Goal: Transaction & Acquisition: Purchase product/service

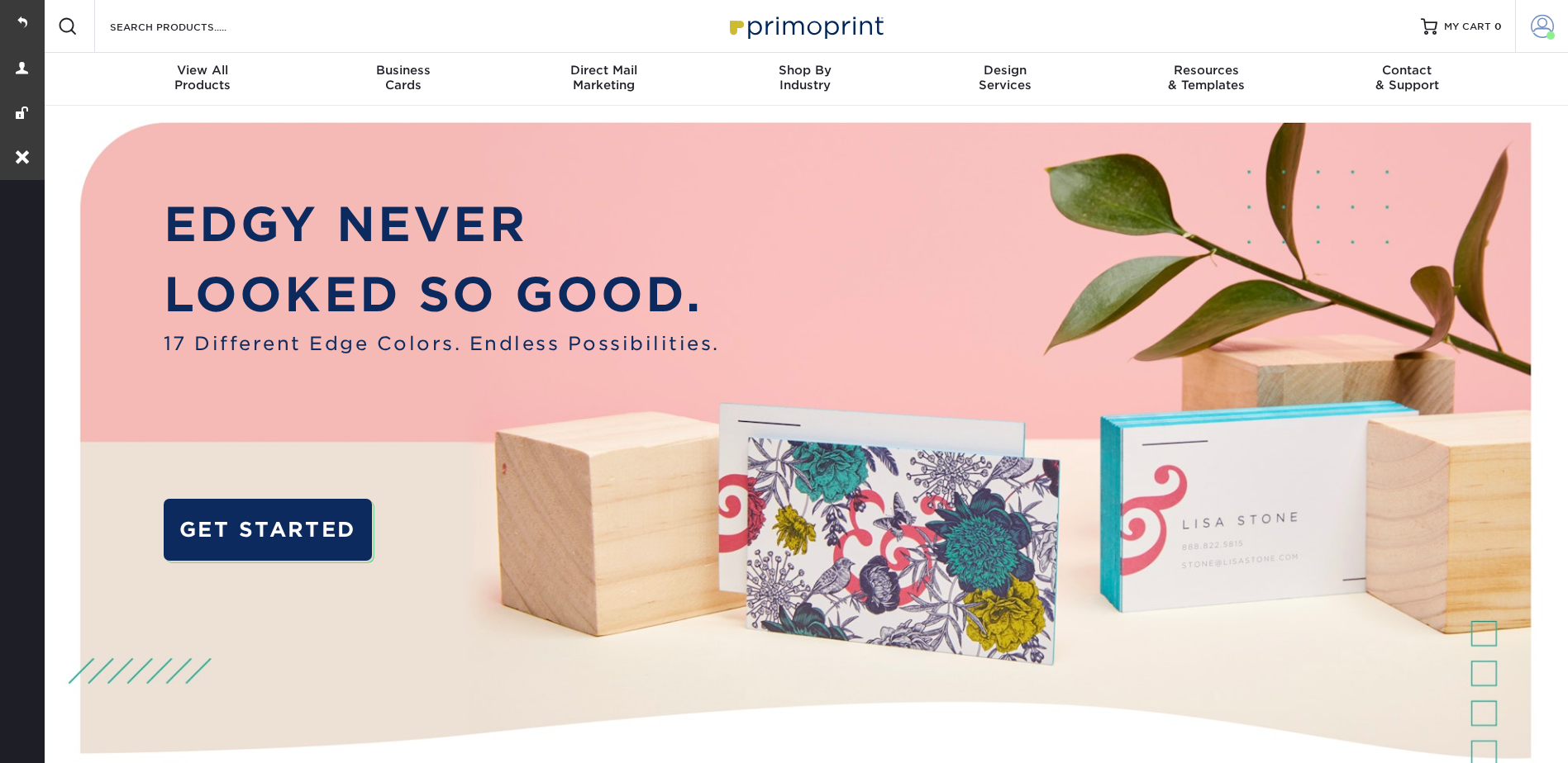
click at [1546, 25] on span at bounding box center [1541, 26] width 23 height 23
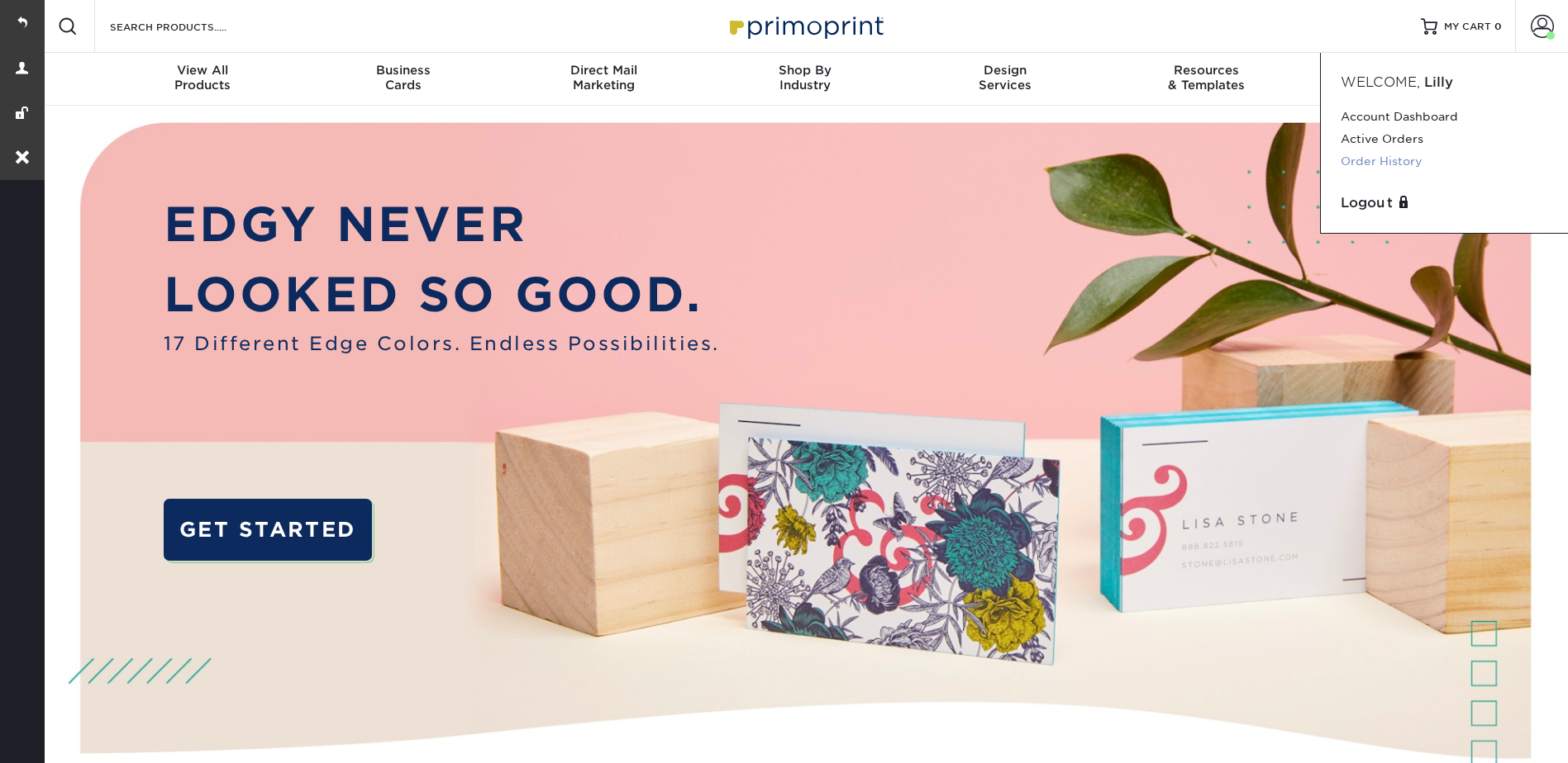
click at [1379, 156] on link "Order History" at bounding box center [1443, 161] width 208 height 22
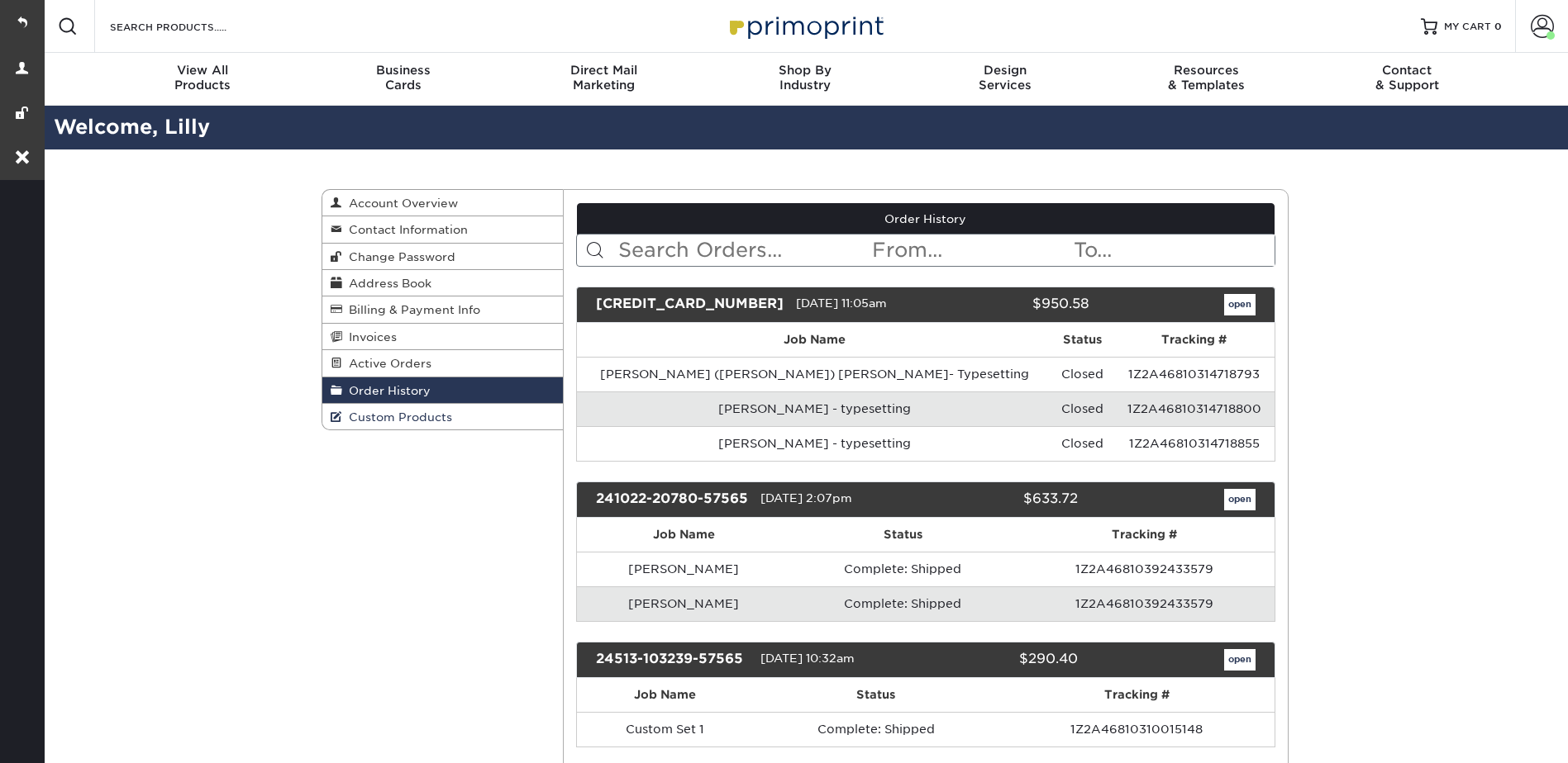
click at [387, 422] on span "Custom Products" at bounding box center [397, 417] width 110 height 13
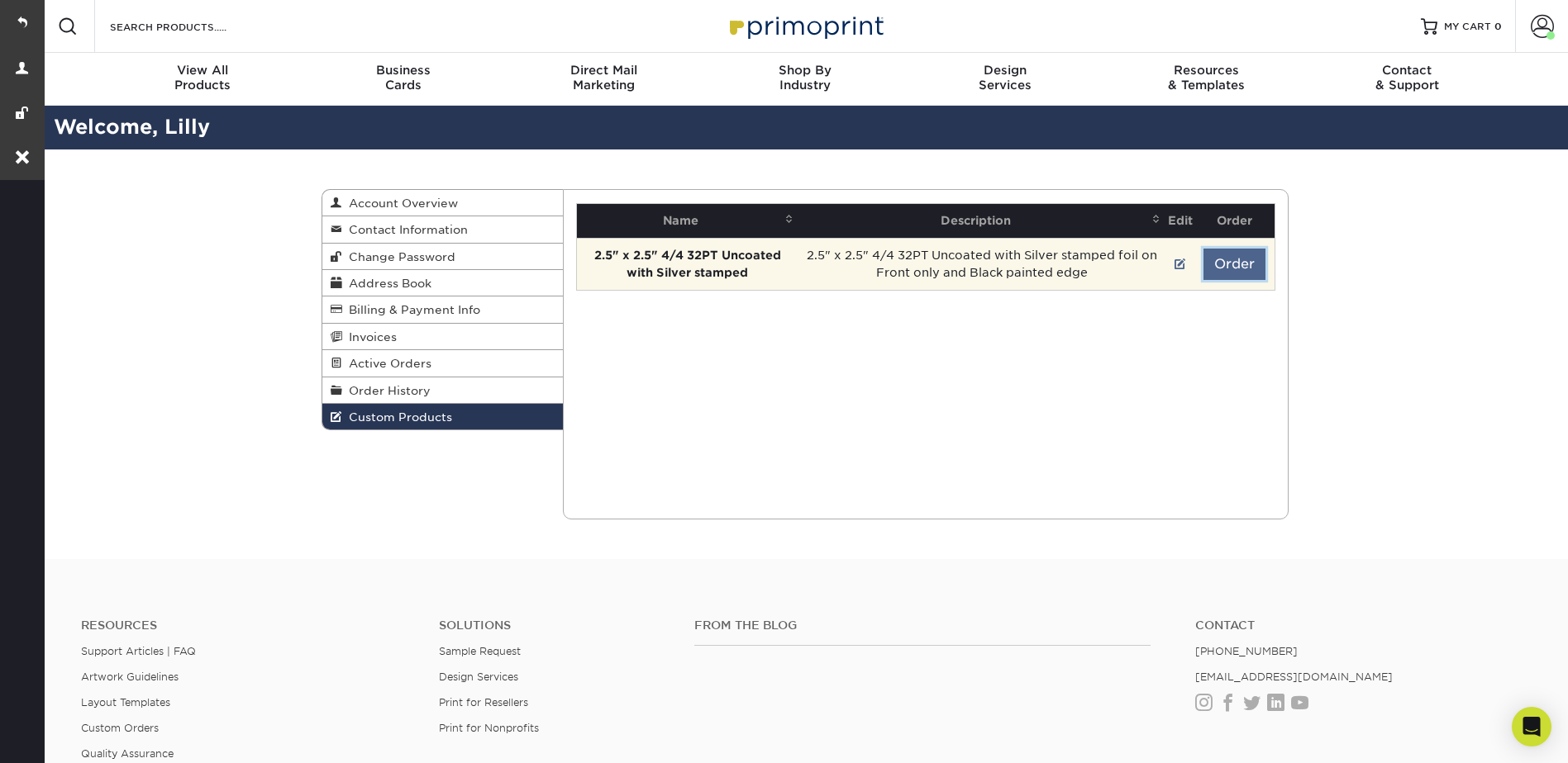
click at [1213, 269] on button "Order" at bounding box center [1234, 265] width 62 height 31
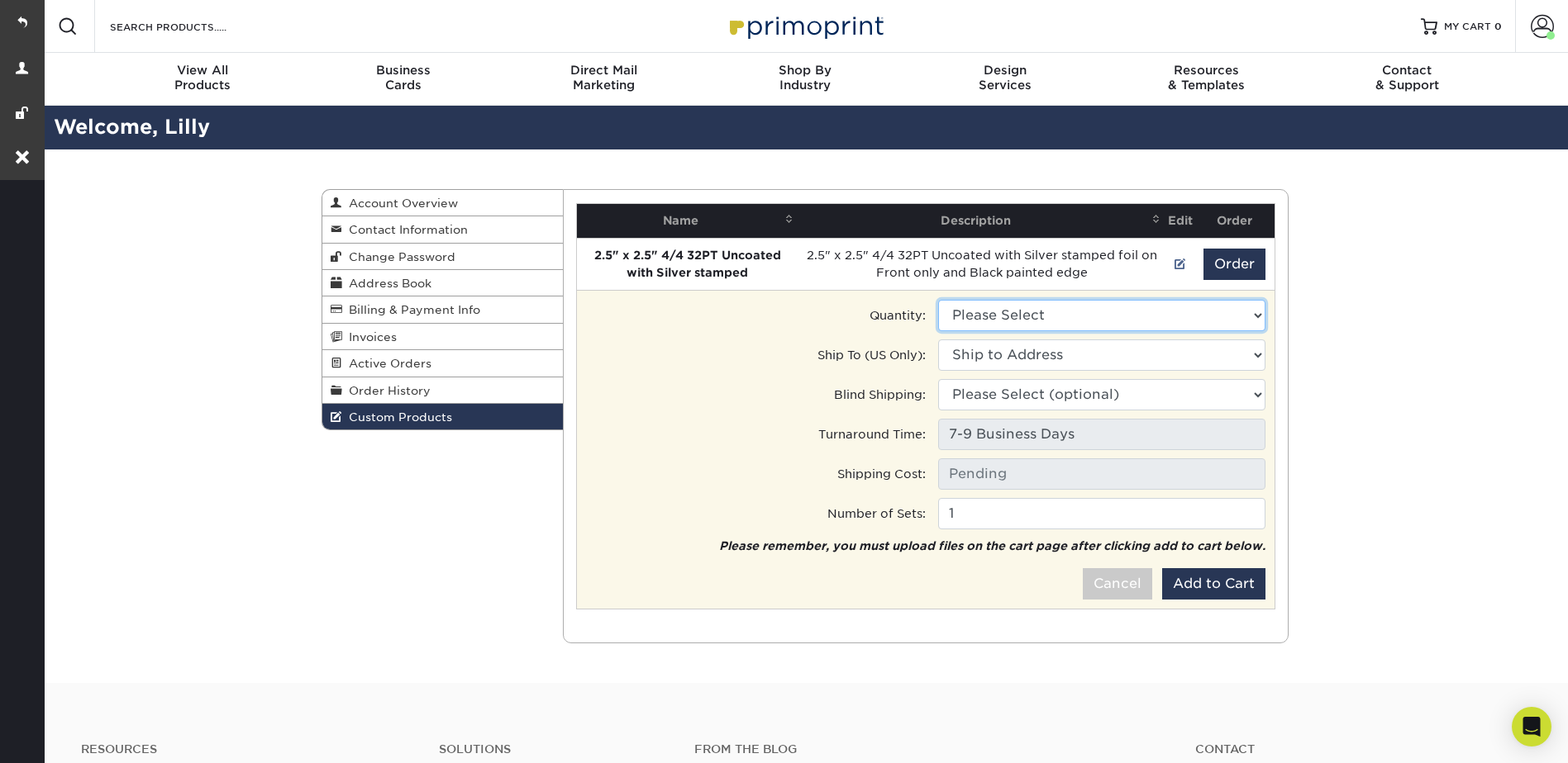
click at [1035, 304] on select "Please Select 250 - $302.50" at bounding box center [1101, 316] width 328 height 31
select select "0"
click at [938, 300] on select "Please Select 250 - $302.50" at bounding box center [1101, 316] width 328 height 31
type input "Ground: $14.36"
click at [1035, 352] on select "Ship to Address [STREET_ADDRESS][PERSON_NAME]" at bounding box center [1101, 355] width 328 height 31
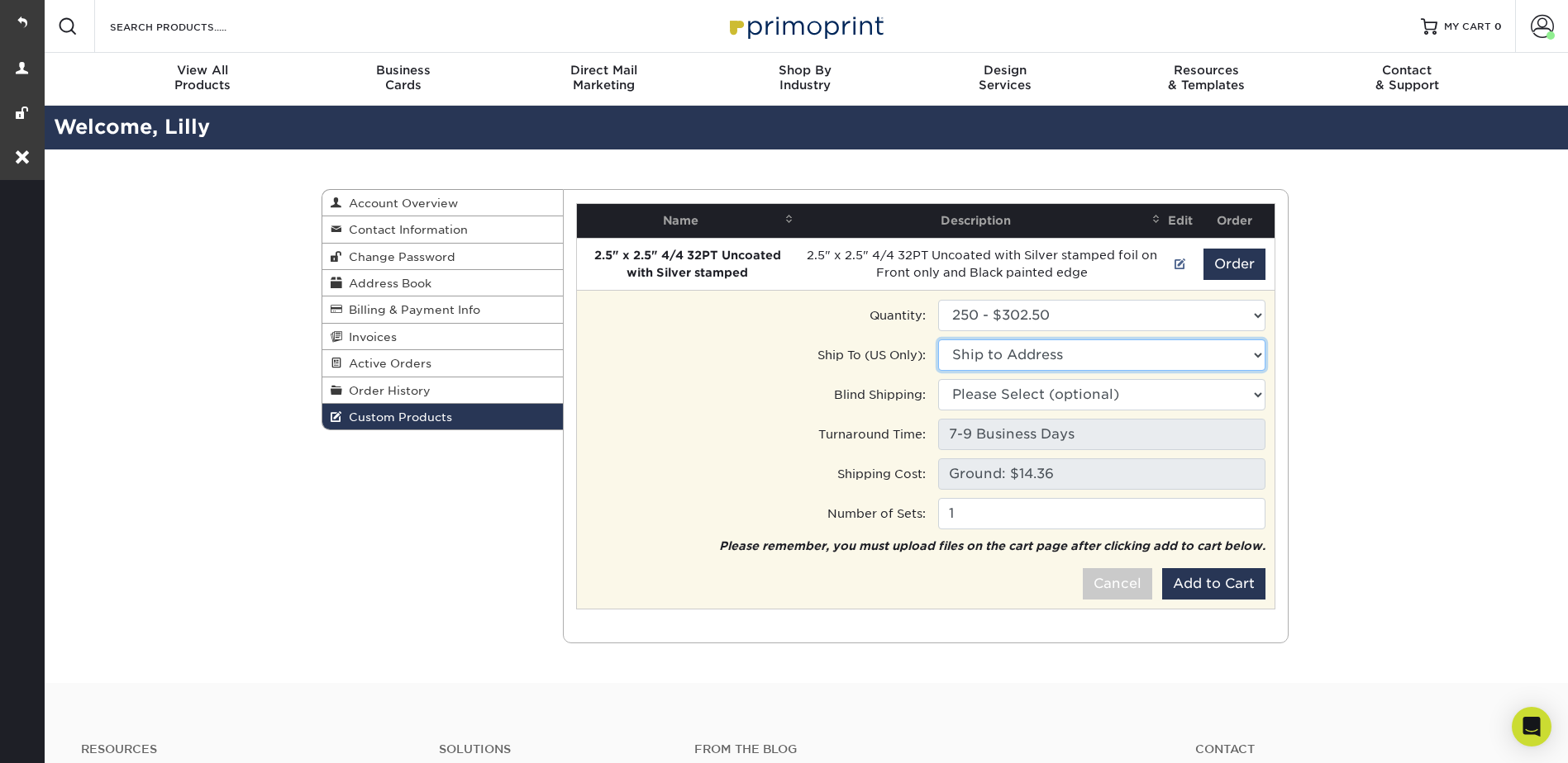
select select "190854"
click at [938, 340] on select "Ship to Address [GEOGRAPHIC_DATA], [US_STATE] • [STREET_ADDRESS][PERSON_NAME]" at bounding box center [1101, 355] width 328 height 31
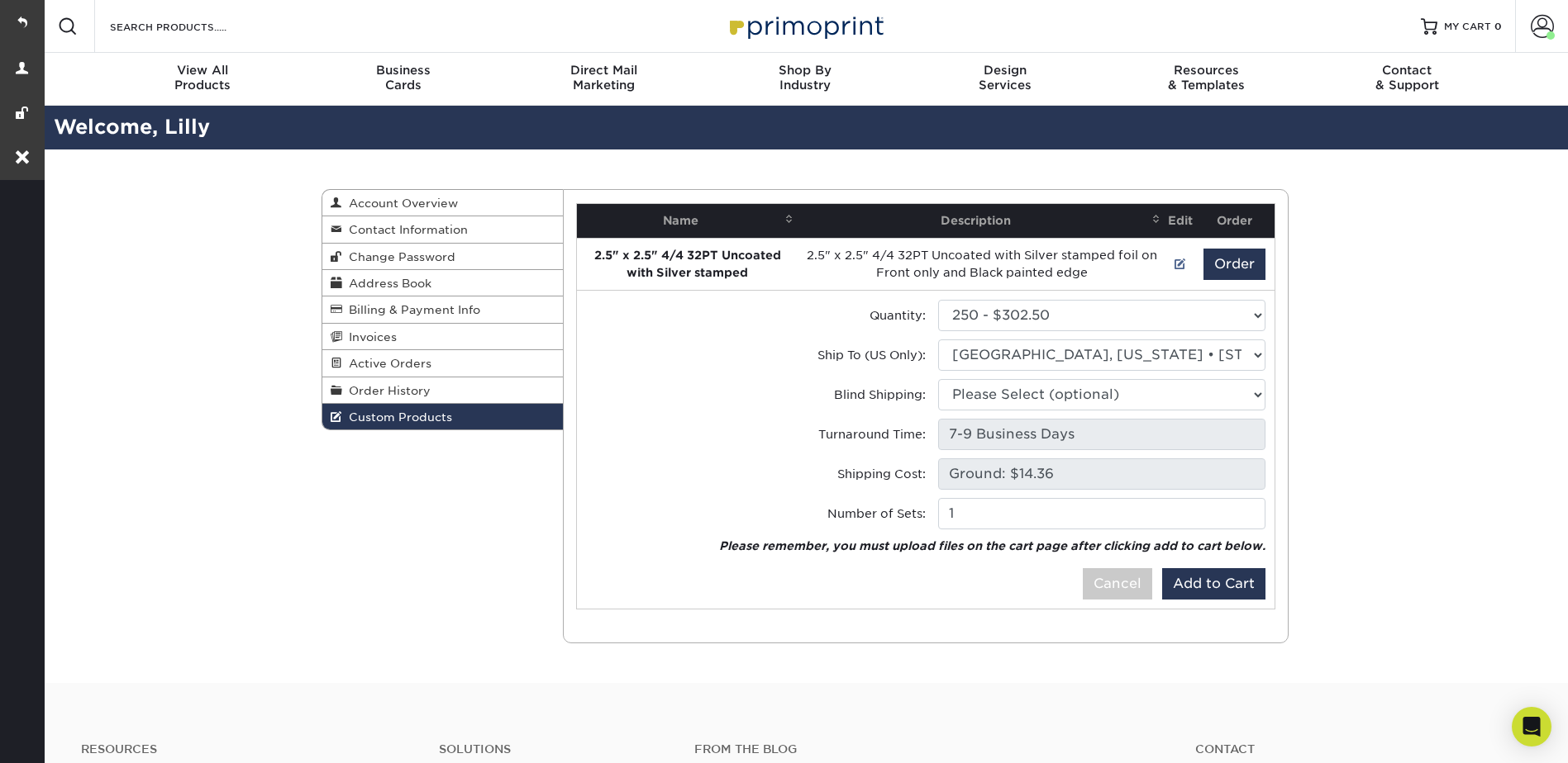
click at [409, 390] on span "Order History" at bounding box center [387, 390] width 89 height 13
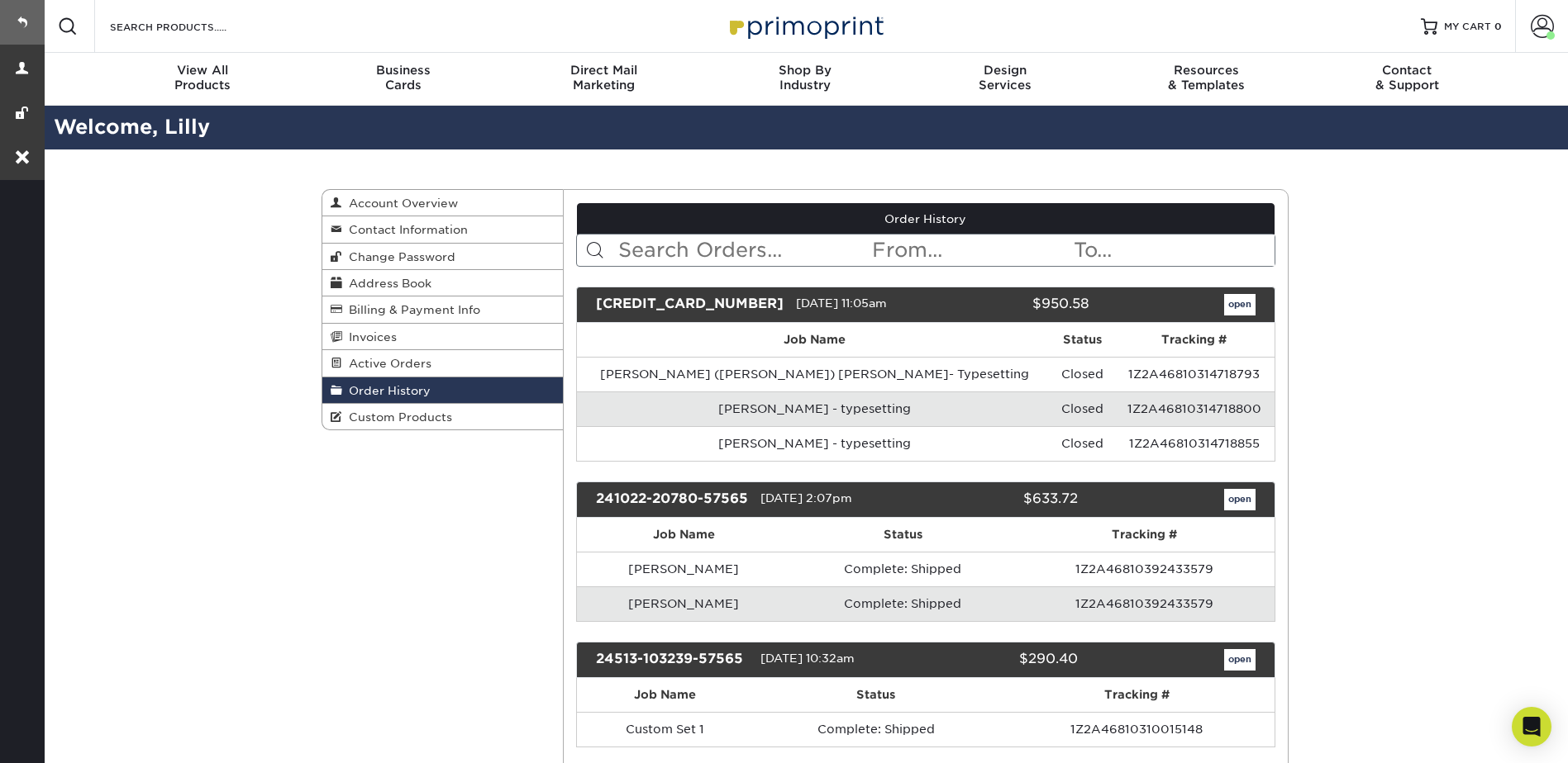
click at [18, 20] on link at bounding box center [22, 22] width 44 height 44
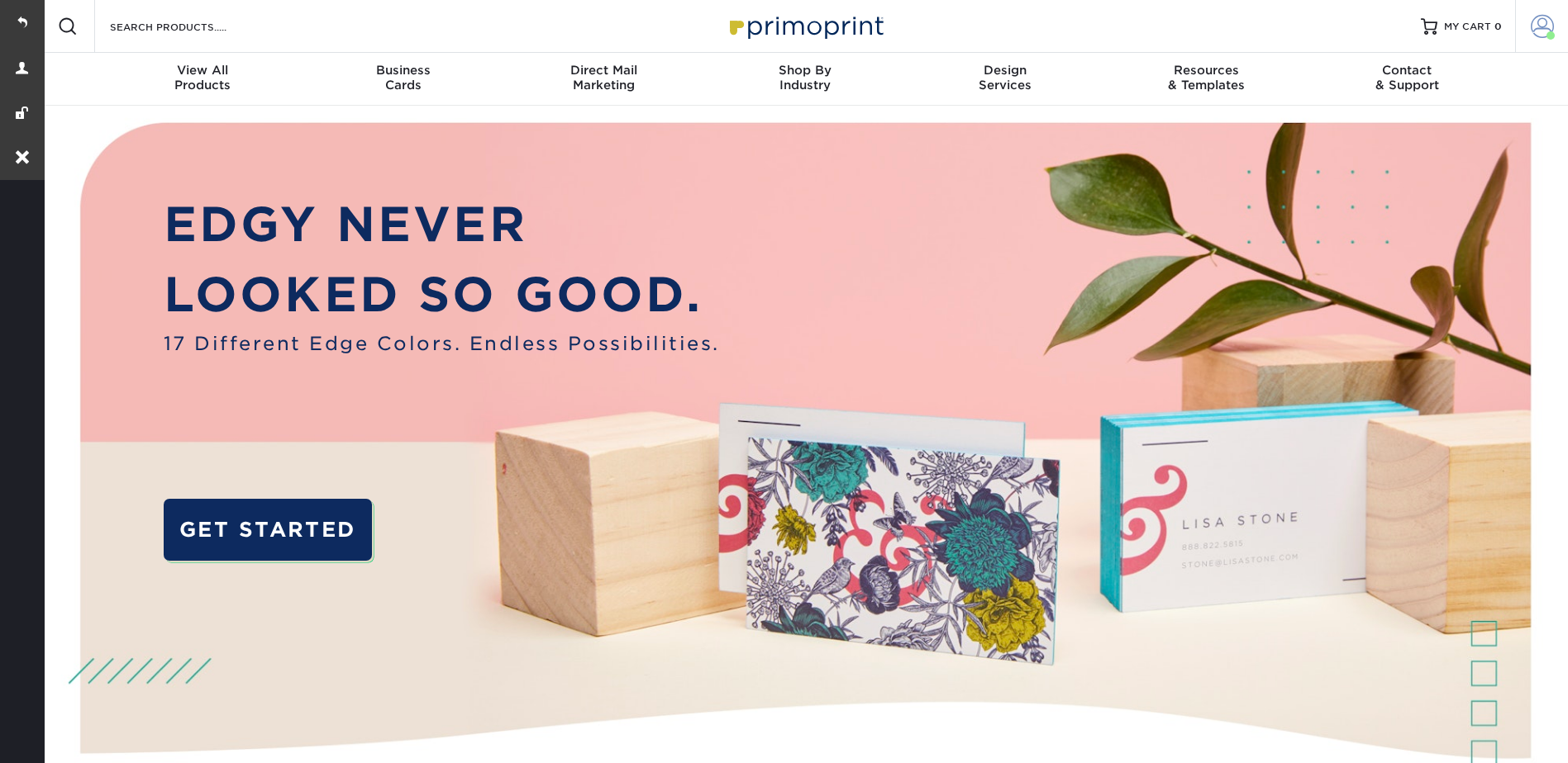
click at [1540, 22] on span at bounding box center [1541, 26] width 23 height 23
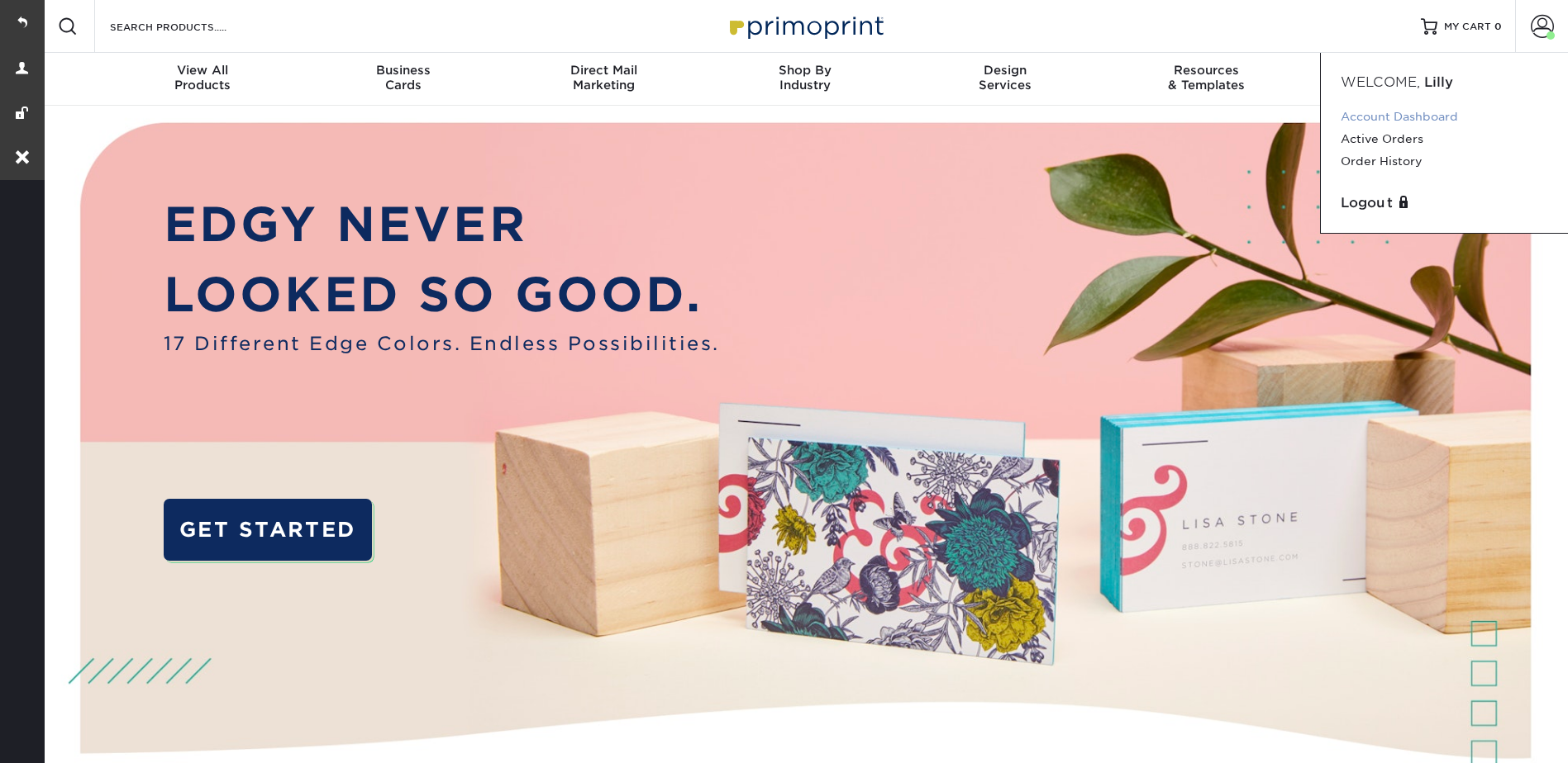
click at [1406, 116] on link "Account Dashboard" at bounding box center [1443, 117] width 208 height 22
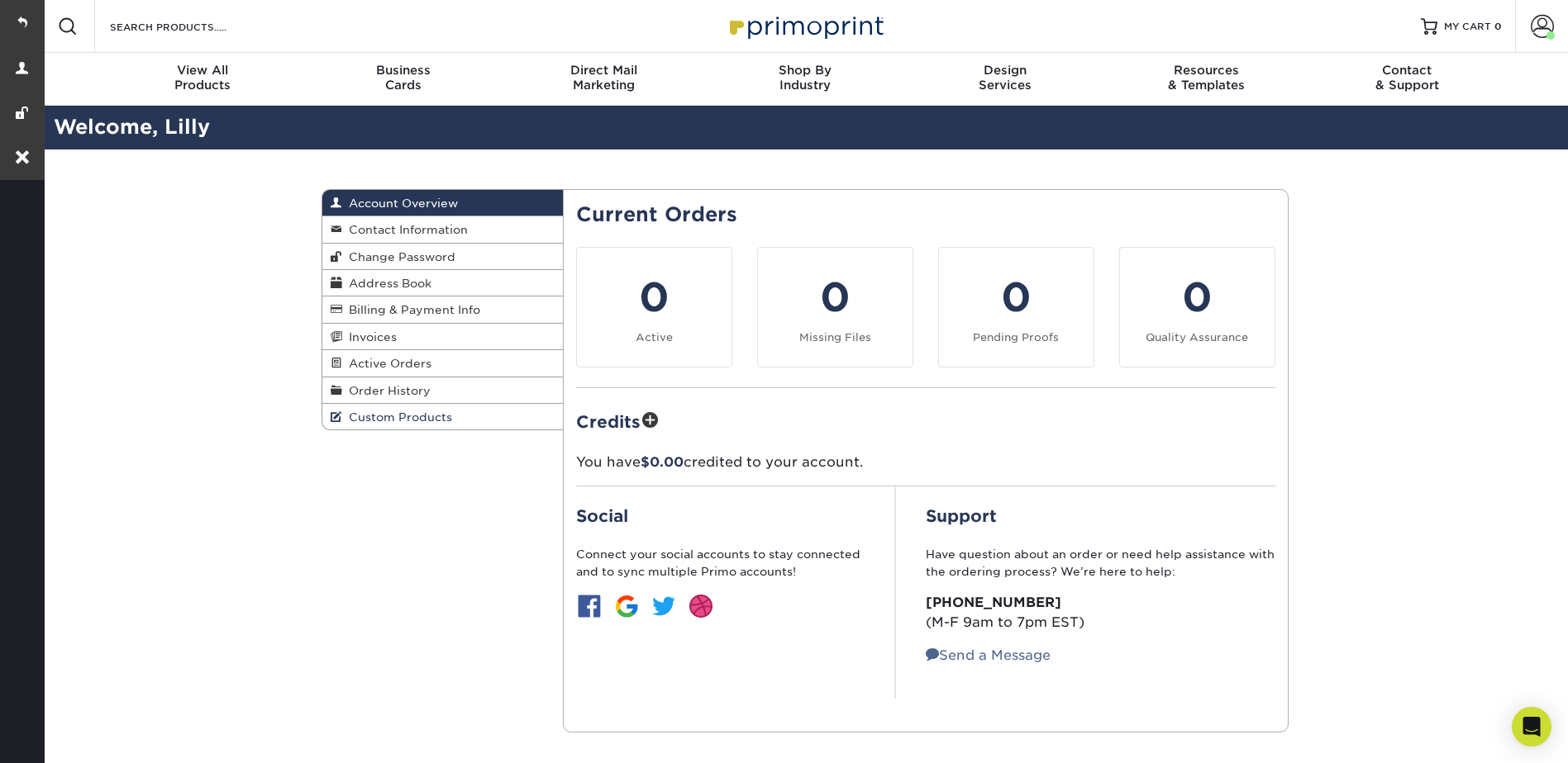
click at [384, 416] on span "Custom Products" at bounding box center [397, 417] width 110 height 13
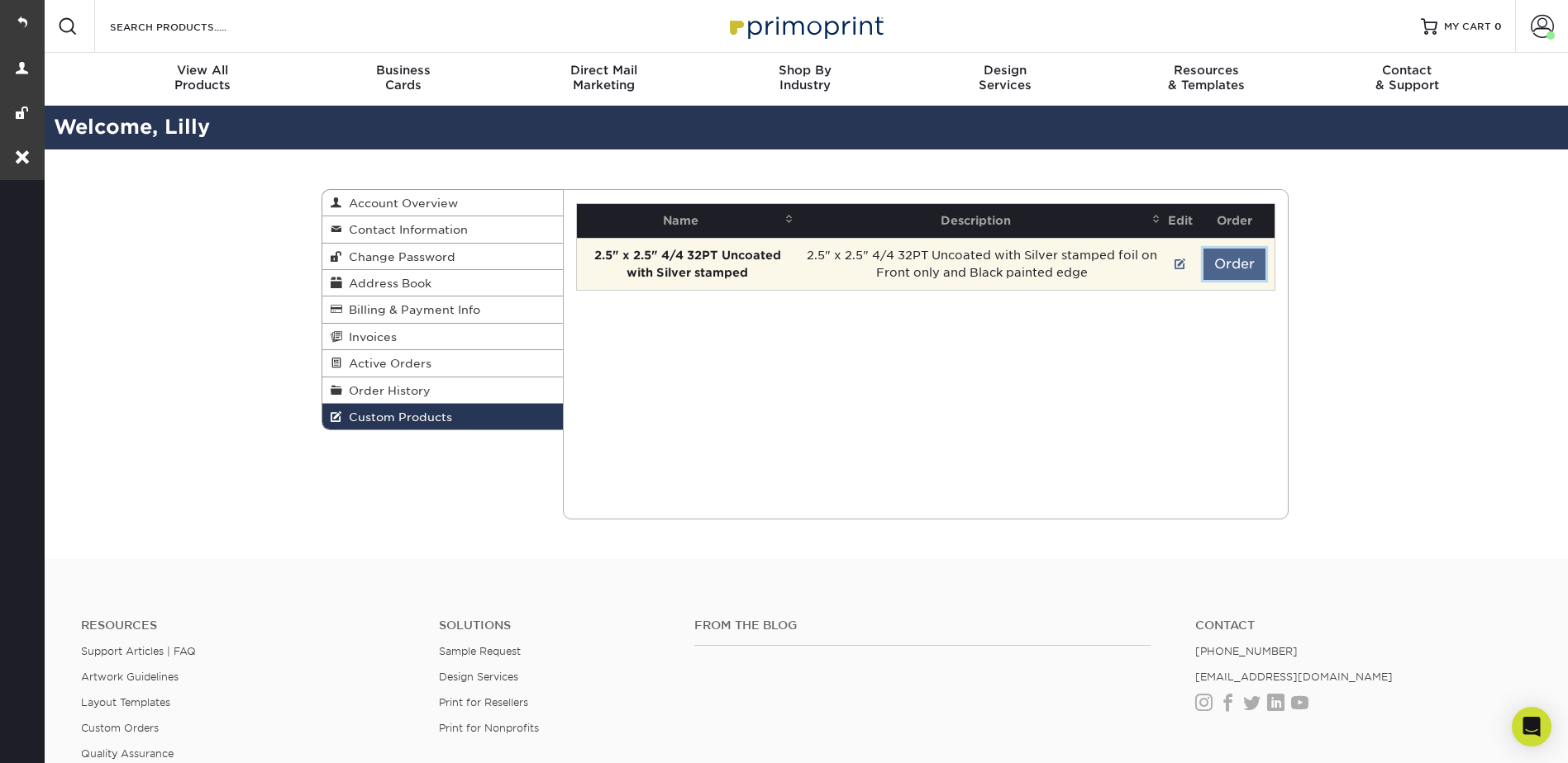
click at [1245, 259] on button "Order" at bounding box center [1234, 265] width 62 height 31
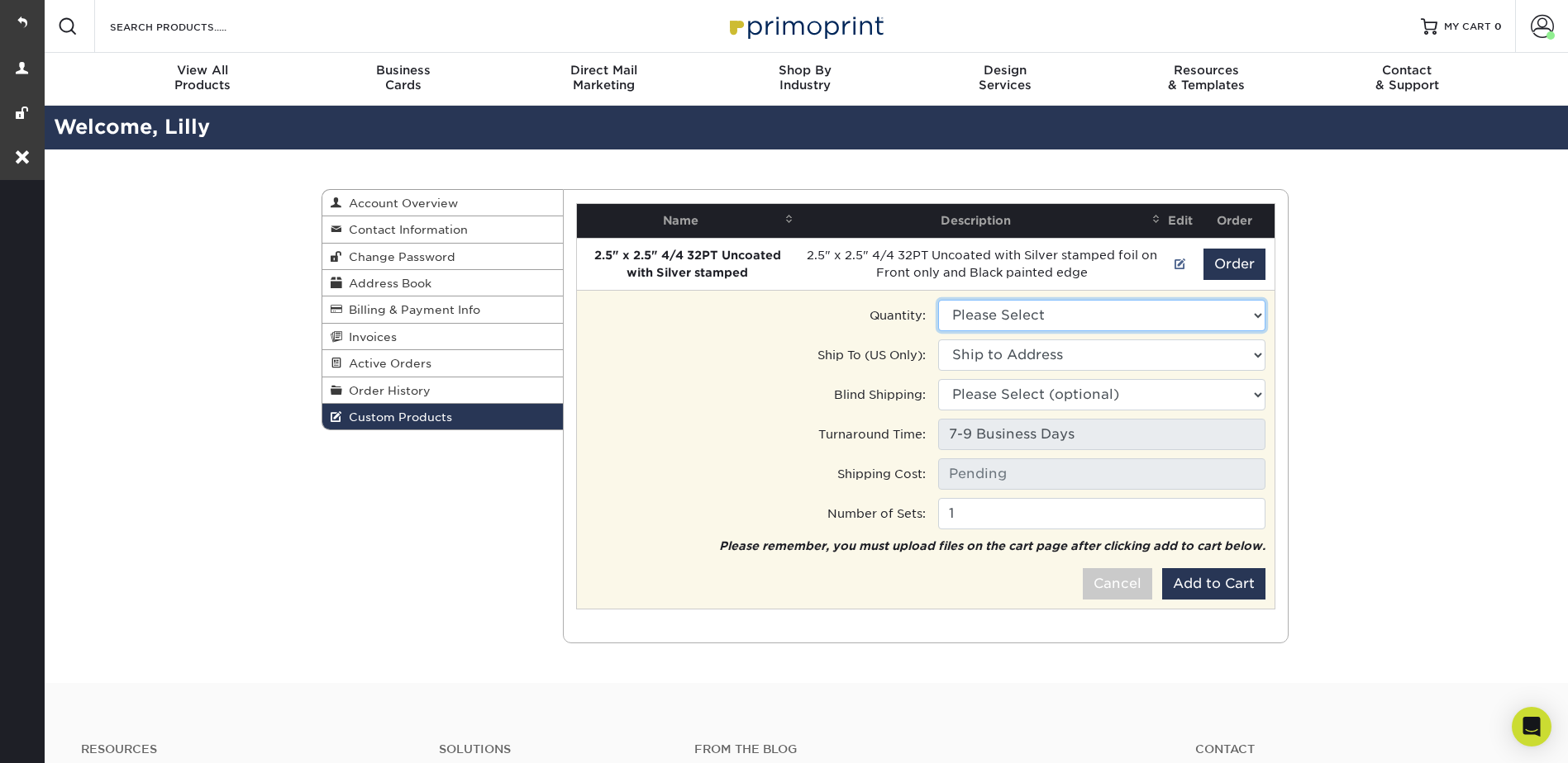
click at [991, 311] on select "Please Select 250 - $302.50" at bounding box center [1101, 316] width 328 height 31
select select "0"
click at [938, 300] on select "Please Select 250 - $302.50" at bounding box center [1101, 316] width 328 height 31
type input "Ground: $14.36"
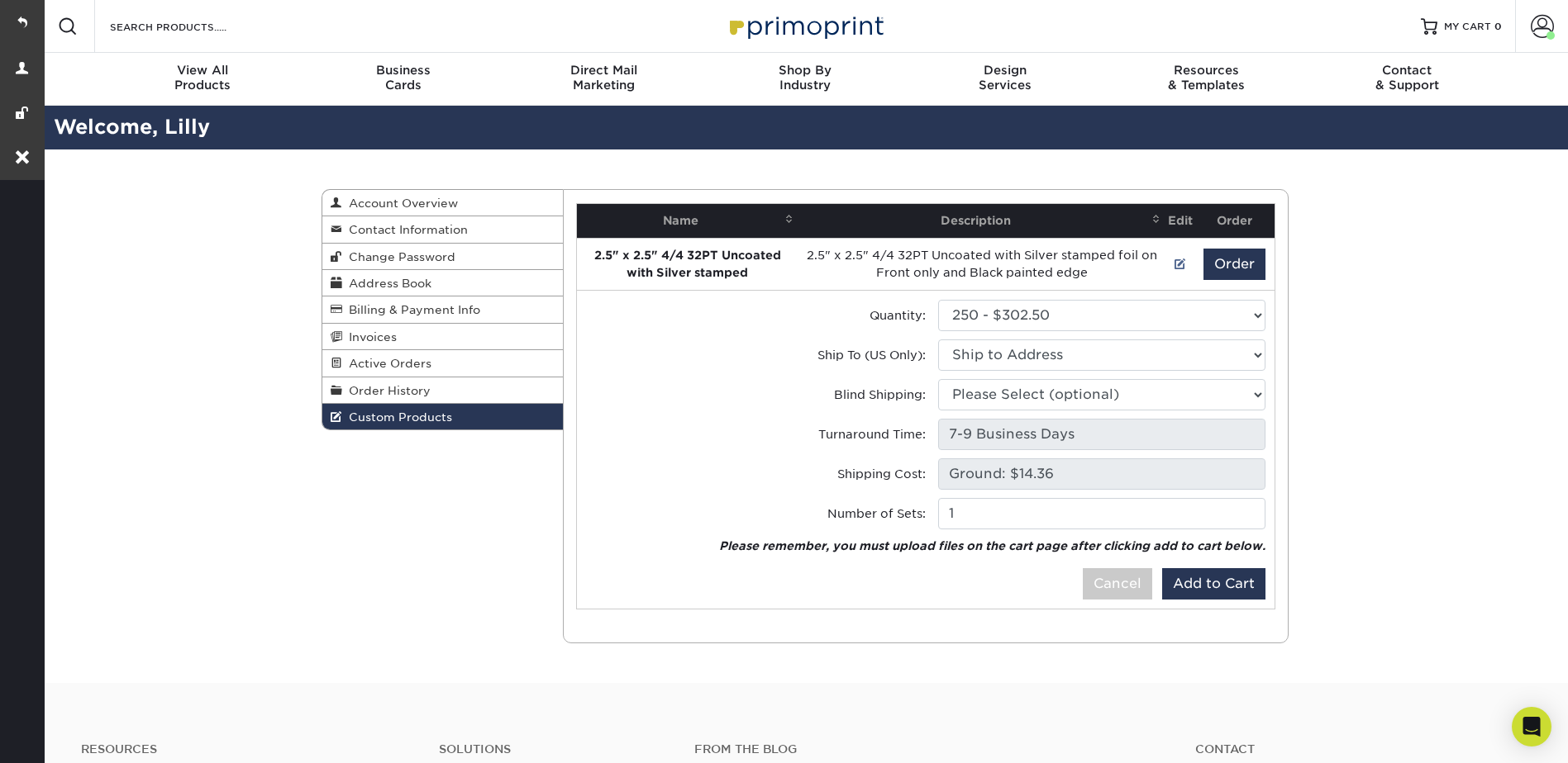
click at [1488, 274] on div "Custom Products Account Overview Contact Information Change Password Address Bo…" at bounding box center [805, 416] width 1526 height 533
click at [1456, 281] on div "Custom Products Account Overview Contact Information Change Password Address Bo…" at bounding box center [805, 416] width 1526 height 533
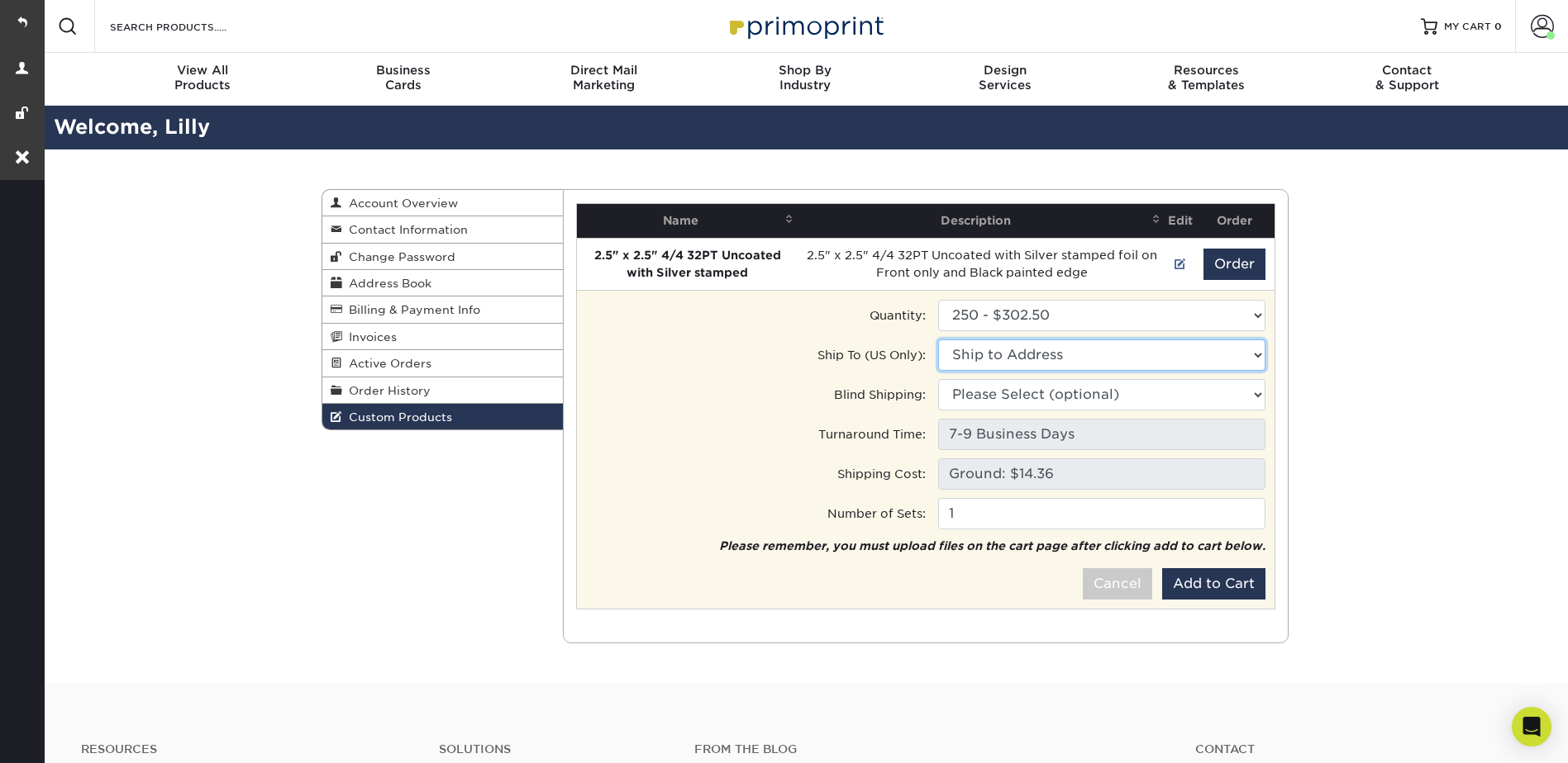
click at [971, 353] on select "Ship to Address [GEOGRAPHIC_DATA], [US_STATE] • [STREET_ADDRESS][PERSON_NAME]" at bounding box center [1101, 355] width 328 height 31
select select "190854"
click at [938, 340] on select "Ship to Address [GEOGRAPHIC_DATA], [US_STATE] • [STREET_ADDRESS][PERSON_NAME]" at bounding box center [1101, 355] width 328 height 31
click at [1222, 585] on button "Add to Cart" at bounding box center [1214, 584] width 103 height 31
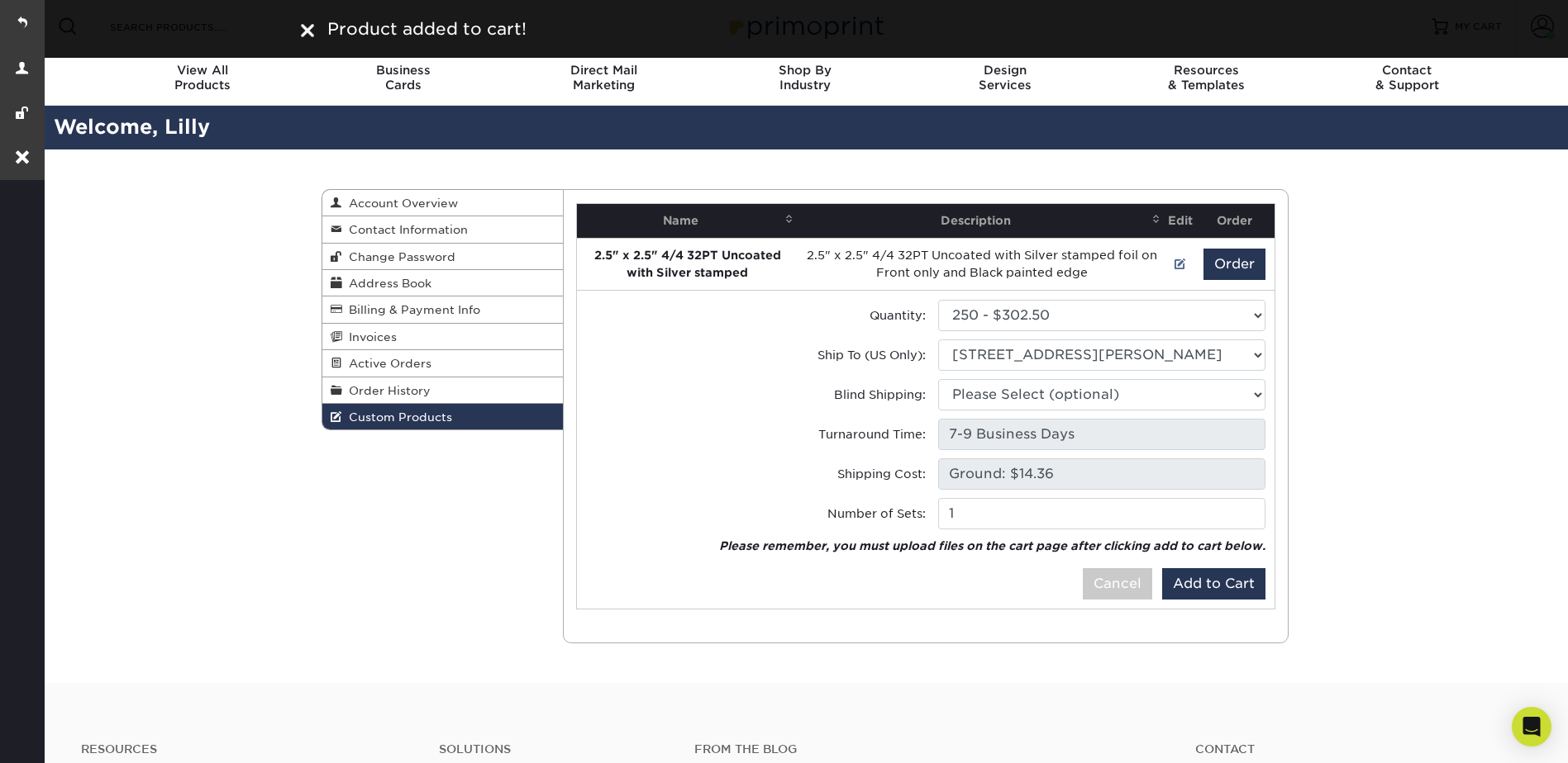
click at [1437, 250] on div "Custom Products Account Overview Contact Information Change Password Address Bo…" at bounding box center [805, 416] width 1526 height 533
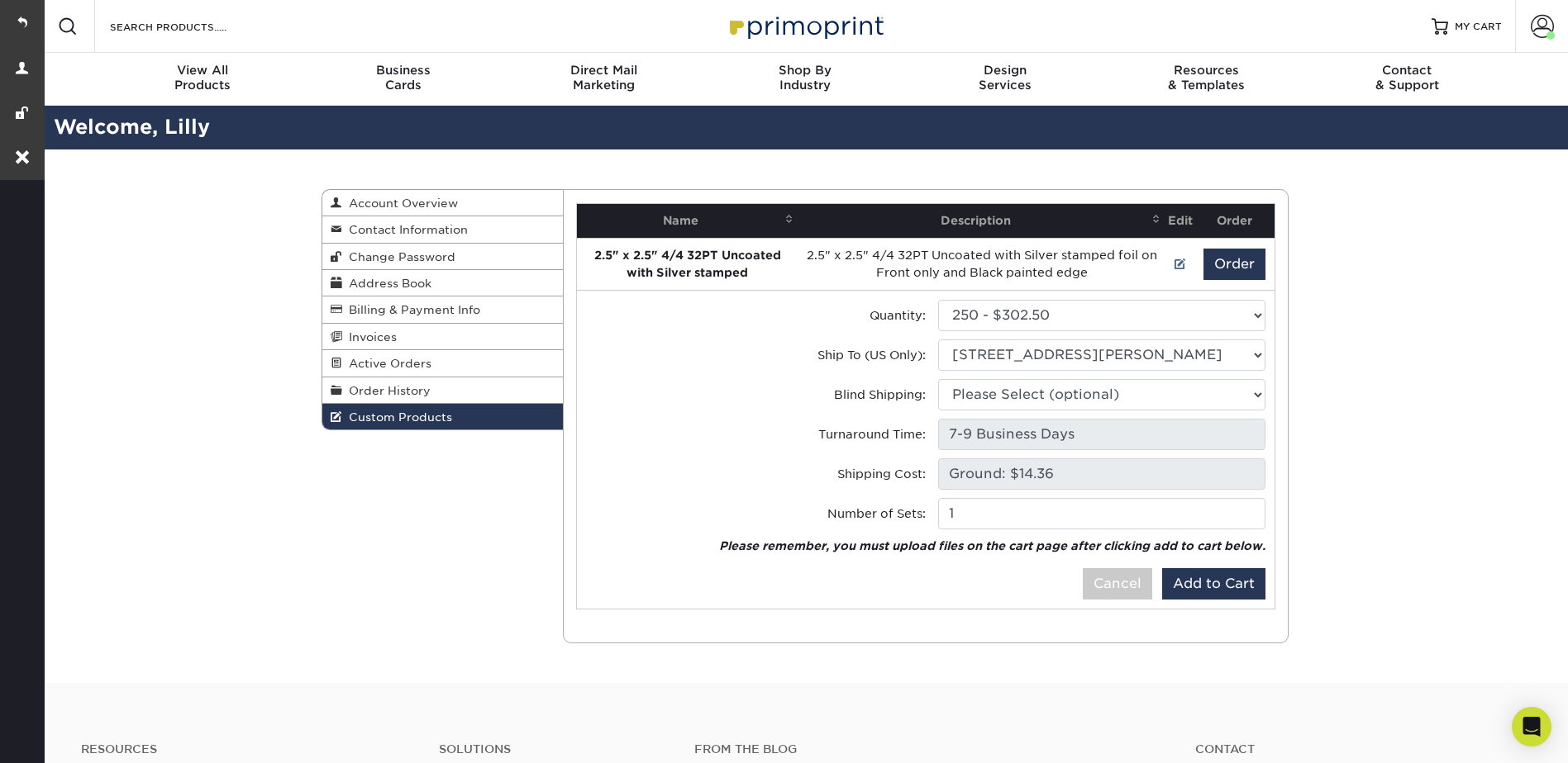
click at [1423, 313] on div "Custom Products Account Overview Contact Information Change Password Address Bo…" at bounding box center [805, 416] width 1526 height 533
click at [393, 226] on span "Contact Information" at bounding box center [405, 230] width 126 height 13
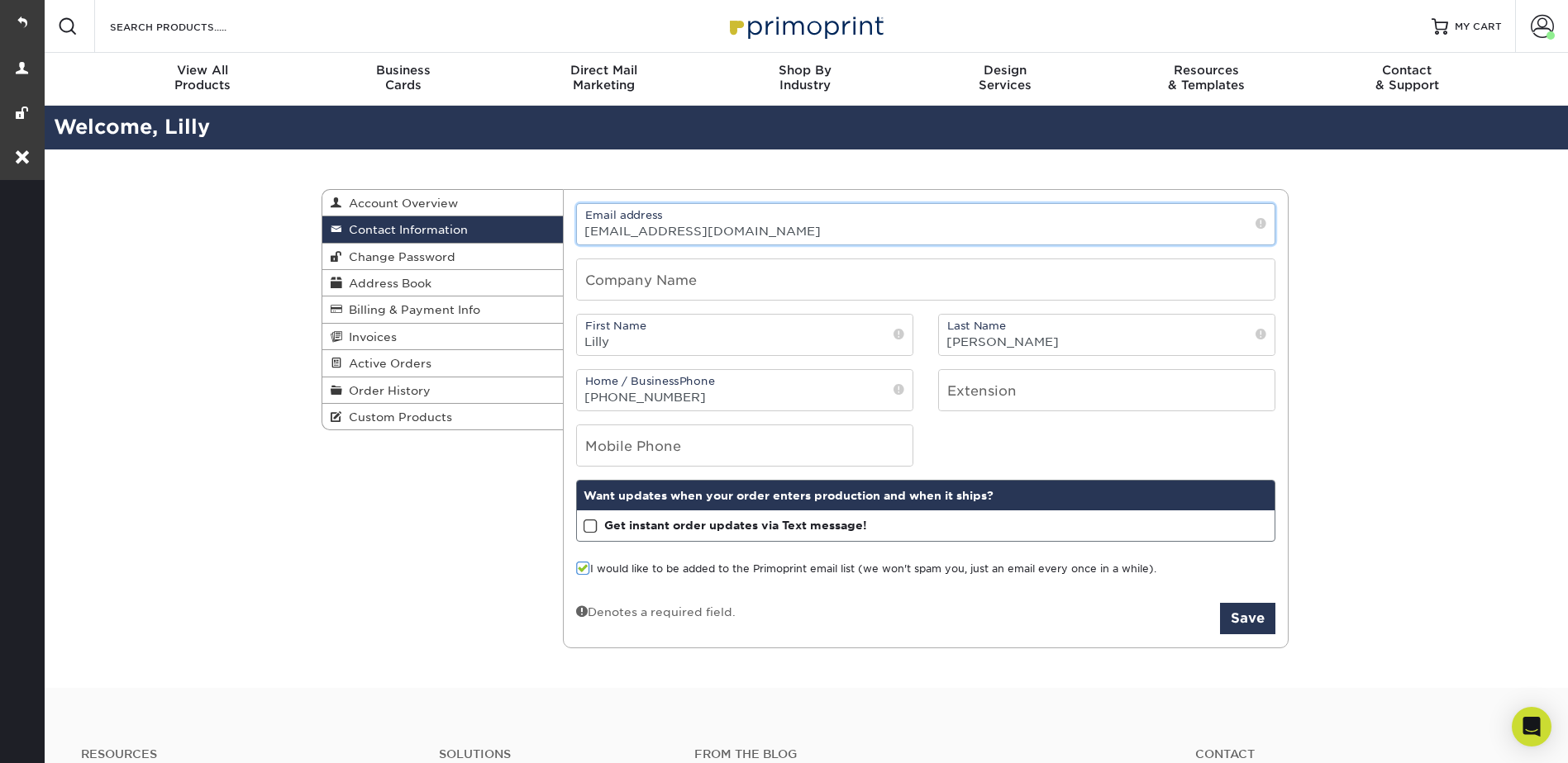
drag, startPoint x: 754, startPoint y: 232, endPoint x: 580, endPoint y: 232, distance: 174.0
click at [580, 233] on input "[EMAIL_ADDRESS][DOMAIN_NAME]" at bounding box center [926, 224] width 698 height 41
click at [33, 19] on link at bounding box center [22, 22] width 44 height 44
